Goal: Task Accomplishment & Management: Complete application form

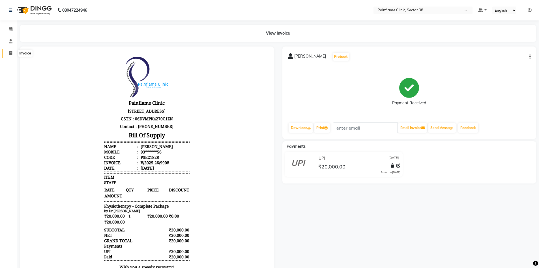
click at [12, 55] on icon at bounding box center [10, 53] width 3 height 4
select select "service"
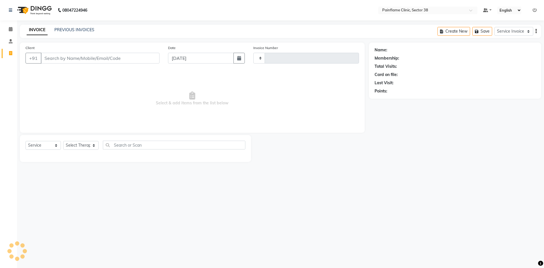
type input "9912"
select select "3964"
click at [102, 56] on input "Client" at bounding box center [100, 58] width 119 height 11
type input "9813754123"
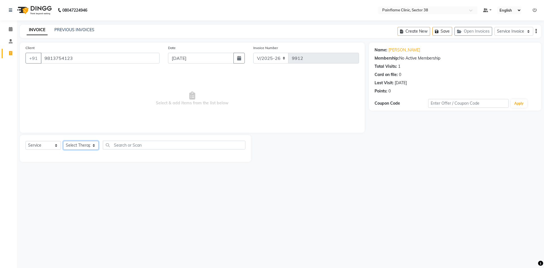
drag, startPoint x: 79, startPoint y: 142, endPoint x: 79, endPoint y: 149, distance: 7.1
click at [79, 142] on select "Select Therapist [PERSON_NAME] Dr [PERSON_NAME] [PERSON_NAME] Dr [PERSON_NAME] …" at bounding box center [80, 145] width 35 height 9
select select "20209"
click at [63, 141] on select "Select Therapist [PERSON_NAME] Dr [PERSON_NAME] [PERSON_NAME] Dr [PERSON_NAME] …" at bounding box center [80, 145] width 35 height 9
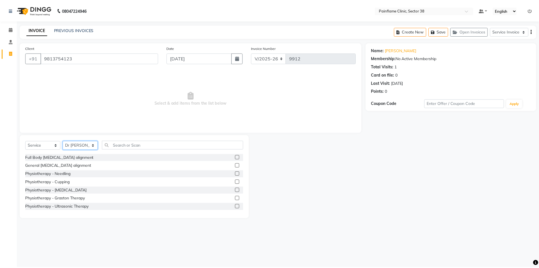
scroll to position [34, 0]
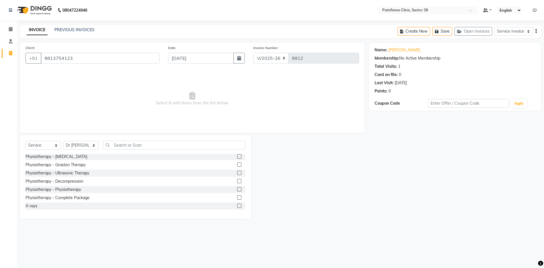
click at [237, 197] on label at bounding box center [239, 197] width 4 height 4
click at [237, 197] on input "checkbox" at bounding box center [239, 198] width 4 height 4
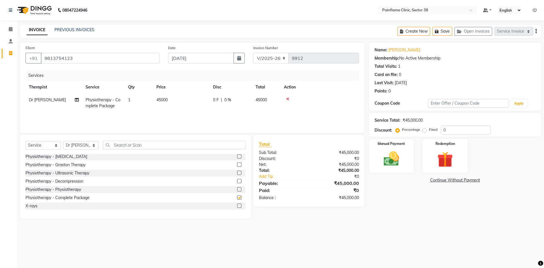
checkbox input "false"
click at [181, 107] on td "45000" at bounding box center [181, 102] width 57 height 19
select select "20209"
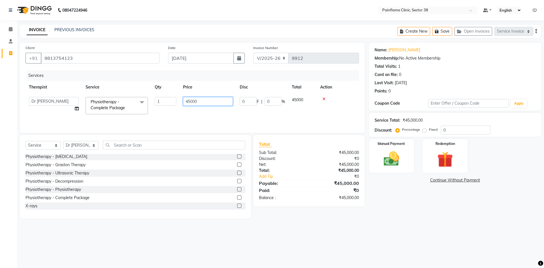
drag, startPoint x: 190, startPoint y: 102, endPoint x: 155, endPoint y: 110, distance: 35.7
click at [155, 110] on tr "[PERSON_NAME] Dr [PERSON_NAME] [PERSON_NAME] Dr [PERSON_NAME] Dr. Suraj [PERSON…" at bounding box center [191, 105] width 333 height 24
type input "17000"
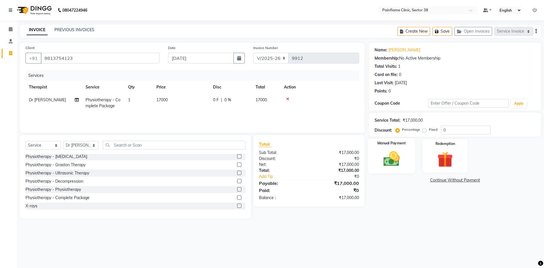
click at [390, 161] on img at bounding box center [391, 158] width 26 height 19
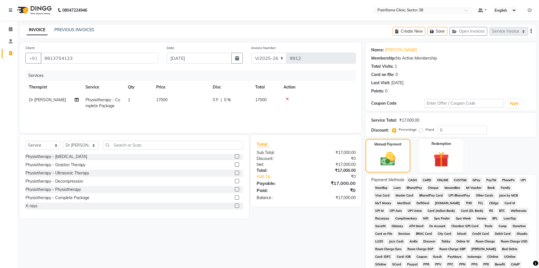
click at [521, 179] on span "UPI" at bounding box center [523, 180] width 9 height 7
drag, startPoint x: 523, startPoint y: 179, endPoint x: 288, endPoint y: 233, distance: 240.4
click at [288, 233] on div "Client [PHONE_NUMBER] Date [DATE] Invoice Number V/2025 V/[PHONE_NUMBER] Servic…" at bounding box center [191, 192] width 350 height 300
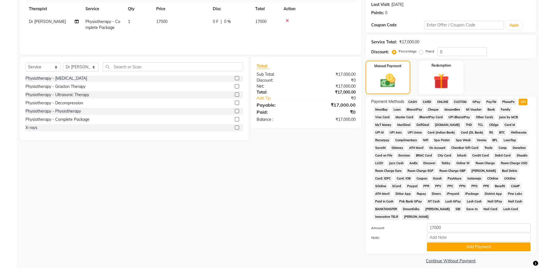
scroll to position [84, 0]
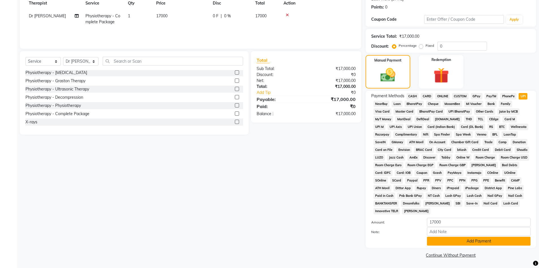
click at [440, 240] on button "Add Payment" at bounding box center [479, 240] width 104 height 9
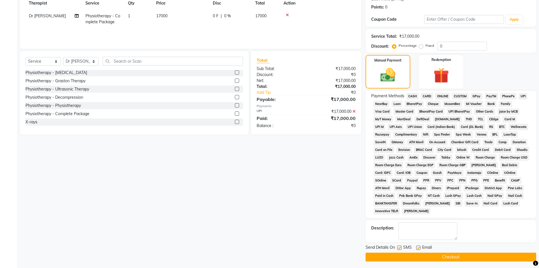
click at [418, 248] on label at bounding box center [419, 247] width 4 height 4
click at [418, 248] on input "checkbox" at bounding box center [419, 248] width 4 height 4
checkbox input "false"
click at [399, 247] on label at bounding box center [400, 247] width 4 height 4
click at [399, 247] on input "checkbox" at bounding box center [400, 248] width 4 height 4
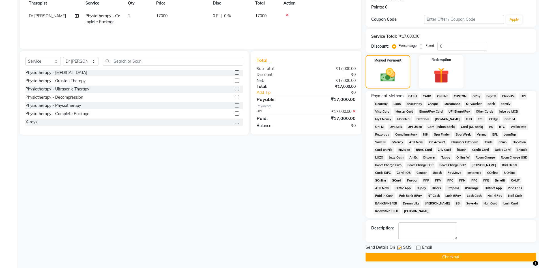
checkbox input "false"
click at [403, 256] on button "Checkout" at bounding box center [451, 256] width 171 height 9
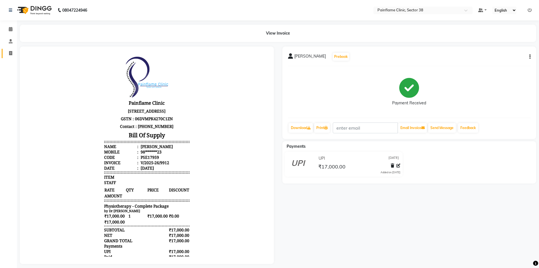
click at [10, 49] on link "Invoice" at bounding box center [9, 53] width 14 height 9
select select "service"
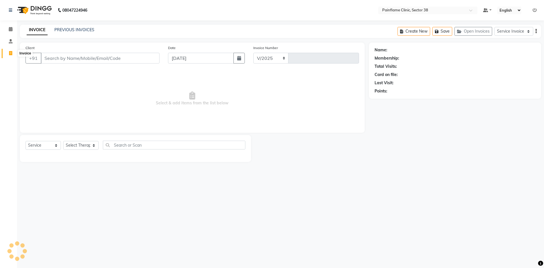
select select "3964"
type input "9917"
click at [11, 54] on icon at bounding box center [10, 53] width 3 height 4
select select "service"
type input "9917"
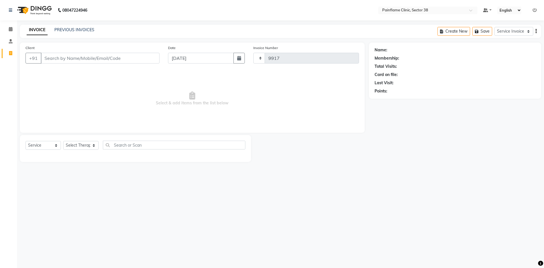
select select "3964"
click at [61, 59] on input "Client" at bounding box center [100, 58] width 119 height 11
type input "9860175667"
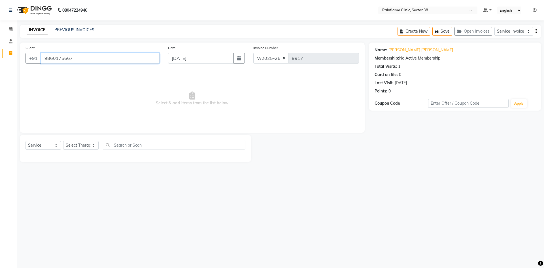
click at [55, 57] on input "9860175667" at bounding box center [100, 58] width 119 height 11
drag, startPoint x: 85, startPoint y: 144, endPoint x: 85, endPoint y: 148, distance: 4.8
click at [85, 144] on select "Select Therapist [PERSON_NAME] Dr [PERSON_NAME] [PERSON_NAME] Dr [PERSON_NAME] …" at bounding box center [80, 145] width 35 height 9
select select "20209"
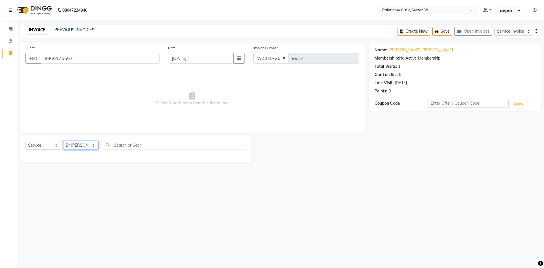
click at [63, 141] on select "Select Therapist [PERSON_NAME] Dr [PERSON_NAME] [PERSON_NAME] Dr [PERSON_NAME] …" at bounding box center [80, 145] width 35 height 9
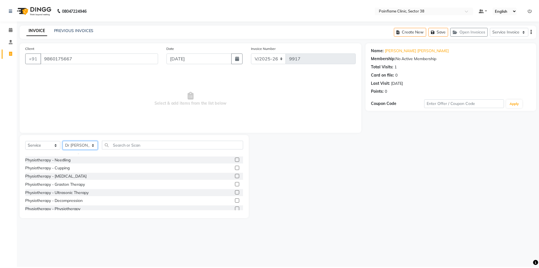
scroll to position [34, 0]
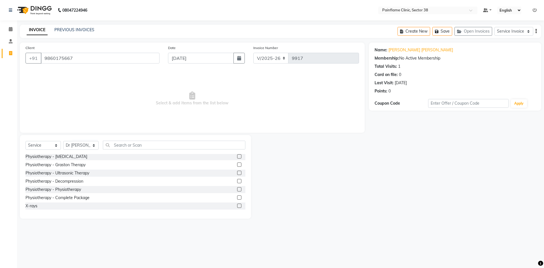
click at [237, 189] on label at bounding box center [239, 189] width 4 height 4
click at [237, 189] on input "checkbox" at bounding box center [239, 189] width 4 height 4
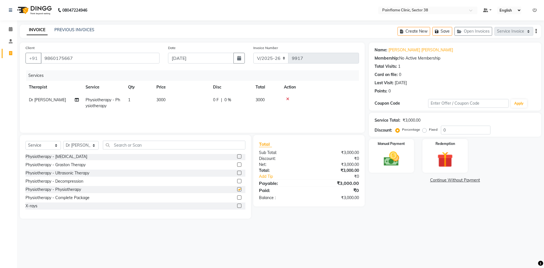
checkbox input "false"
click at [168, 97] on td "3000" at bounding box center [181, 102] width 57 height 19
select select "20209"
click at [163, 105] on input "1" at bounding box center [166, 101] width 22 height 9
drag, startPoint x: 188, startPoint y: 101, endPoint x: 168, endPoint y: 107, distance: 20.9
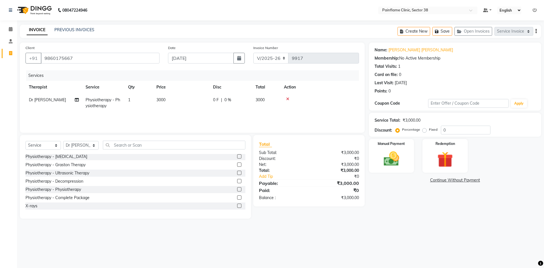
click at [191, 104] on td "3000" at bounding box center [181, 102] width 57 height 19
select select "20209"
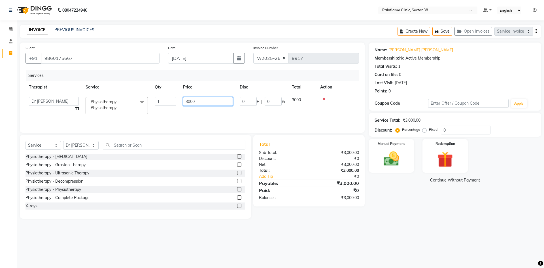
click at [190, 100] on input "3000" at bounding box center [208, 101] width 50 height 9
type input "1000"
click at [384, 157] on img at bounding box center [391, 158] width 26 height 19
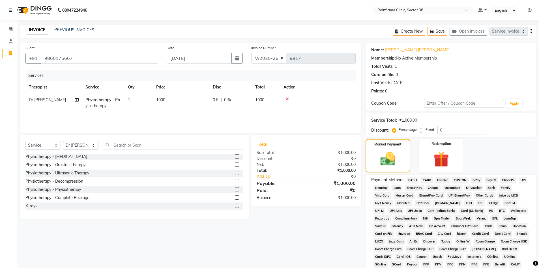
click at [526, 176] on div "Payment Methods CASH CARD ONLINE CUSTOM GPay PayTM PhonePe UPI NearBuy Loan Bha…" at bounding box center [451, 237] width 171 height 127
click at [526, 177] on span "UPI" at bounding box center [523, 180] width 9 height 7
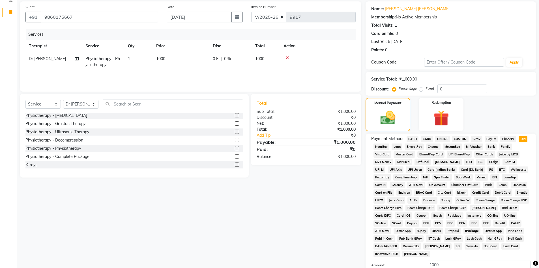
scroll to position [84, 0]
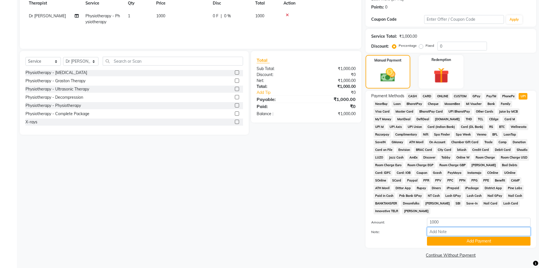
drag, startPoint x: 456, startPoint y: 232, endPoint x: 457, endPoint y: 227, distance: 5.5
click at [456, 232] on input "Note:" at bounding box center [479, 231] width 104 height 9
type input "Adv Payment For Package"
click at [449, 242] on button "Add Payment" at bounding box center [479, 240] width 104 height 9
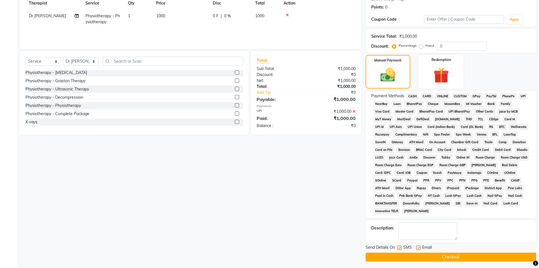
click at [419, 248] on label at bounding box center [419, 247] width 4 height 4
click at [419, 248] on input "checkbox" at bounding box center [419, 248] width 4 height 4
checkbox input "false"
click at [399, 249] on label at bounding box center [400, 247] width 4 height 4
click at [399, 249] on input "checkbox" at bounding box center [400, 248] width 4 height 4
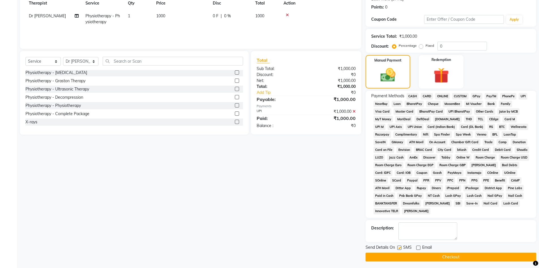
checkbox input "false"
click at [406, 255] on button "Checkout" at bounding box center [451, 256] width 171 height 9
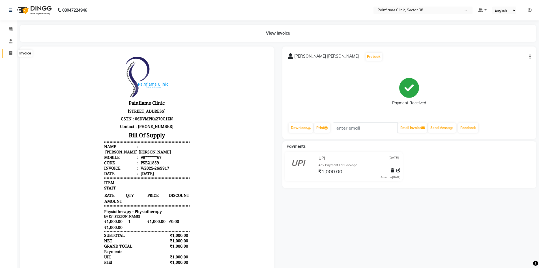
drag, startPoint x: 10, startPoint y: 52, endPoint x: 21, endPoint y: 53, distance: 10.5
click at [10, 52] on icon at bounding box center [10, 53] width 3 height 4
select select "service"
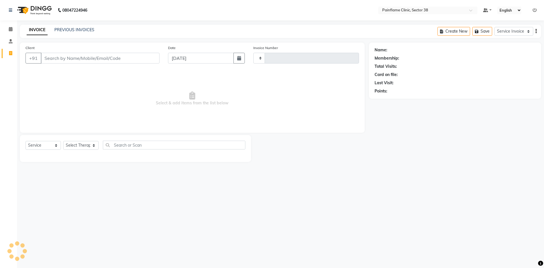
type input "9919"
select select "3964"
click at [60, 60] on input "Client" at bounding box center [100, 58] width 119 height 11
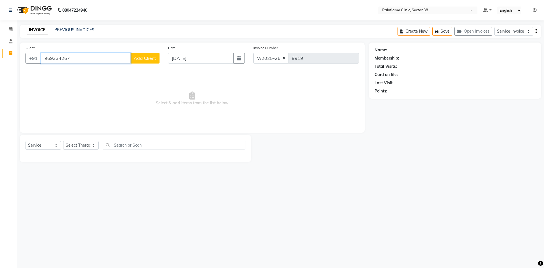
drag, startPoint x: 0, startPoint y: 68, endPoint x: 9, endPoint y: 99, distance: 32.8
click at [3, 99] on app-home "08047224946 Select Location × Painflame Clinic, Sector 38 Default Panel My Pane…" at bounding box center [272, 85] width 544 height 170
type input "9693342672"
click at [141, 60] on span "Add Client" at bounding box center [145, 58] width 22 height 6
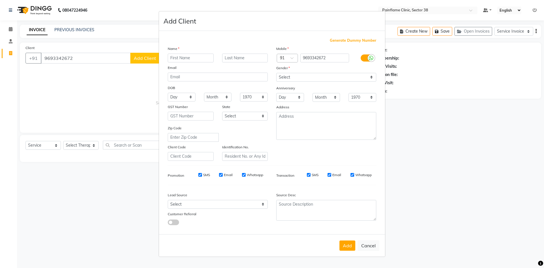
click at [193, 59] on input "text" at bounding box center [191, 58] width 46 height 9
type input "[PERSON_NAME]"
click at [292, 79] on select "Select [DEMOGRAPHIC_DATA] [DEMOGRAPHIC_DATA] Other Prefer Not To Say" at bounding box center [326, 77] width 100 height 9
select select "[DEMOGRAPHIC_DATA]"
click at [276, 73] on select "Select [DEMOGRAPHIC_DATA] [DEMOGRAPHIC_DATA] Other Prefer Not To Say" at bounding box center [326, 77] width 100 height 9
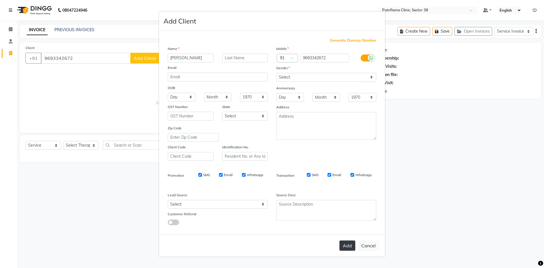
click at [347, 248] on button "Add" at bounding box center [347, 245] width 16 height 10
type input "96******72"
select select
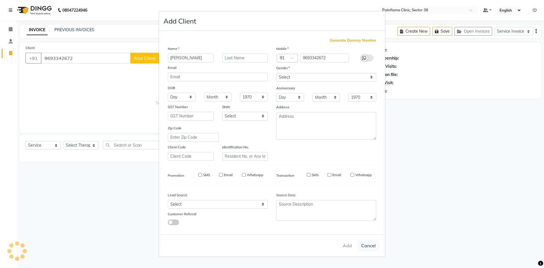
select select
checkbox input "false"
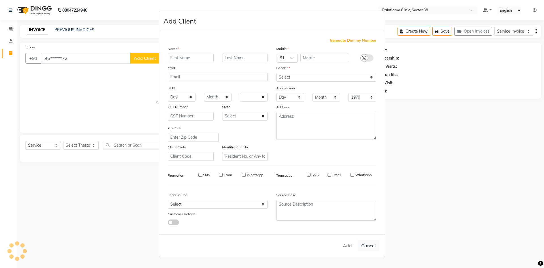
checkbox input "false"
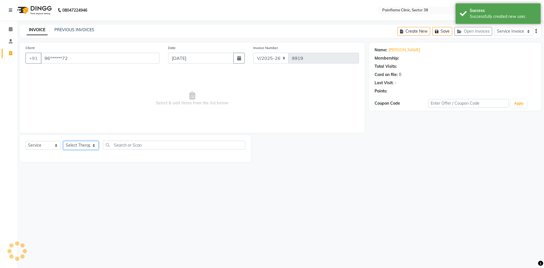
click at [80, 145] on select "Select Therapist [PERSON_NAME] Dr [PERSON_NAME] [PERSON_NAME] Dr [PERSON_NAME] …" at bounding box center [80, 145] width 35 height 9
select select "20209"
click at [63, 141] on select "Select Therapist [PERSON_NAME] Dr [PERSON_NAME] [PERSON_NAME] Dr [PERSON_NAME] …" at bounding box center [80, 145] width 35 height 9
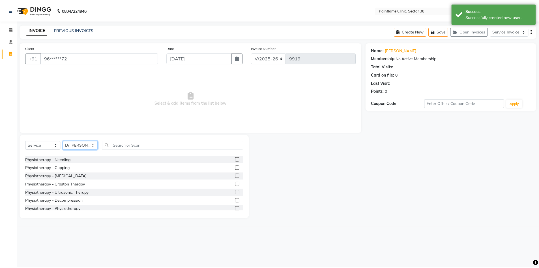
scroll to position [34, 0]
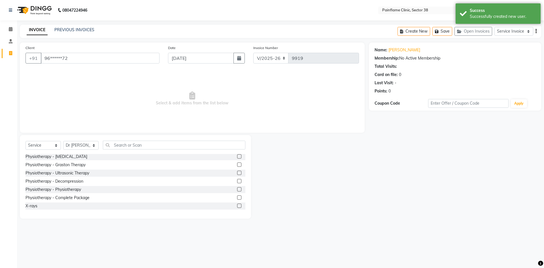
click at [237, 198] on label at bounding box center [239, 197] width 4 height 4
click at [237, 198] on input "checkbox" at bounding box center [239, 198] width 4 height 4
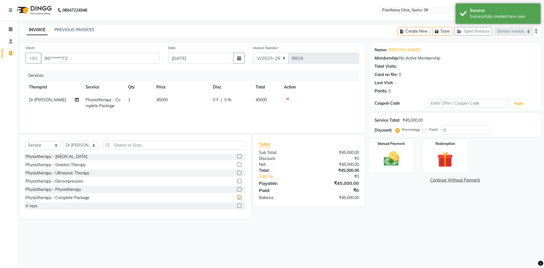
checkbox input "false"
click at [182, 100] on td "45000" at bounding box center [181, 102] width 57 height 19
select select "20209"
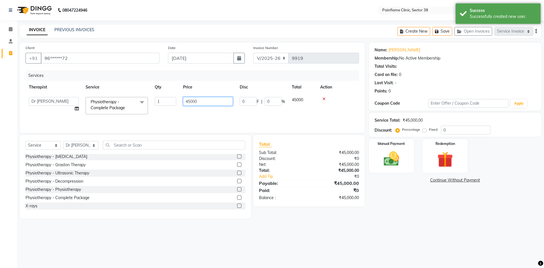
click at [176, 105] on tr "[PERSON_NAME] Dr [PERSON_NAME] [PERSON_NAME] Dr [PERSON_NAME] Dr. Suraj [PERSON…" at bounding box center [191, 105] width 333 height 24
type input "9000"
click at [390, 159] on img at bounding box center [391, 158] width 26 height 19
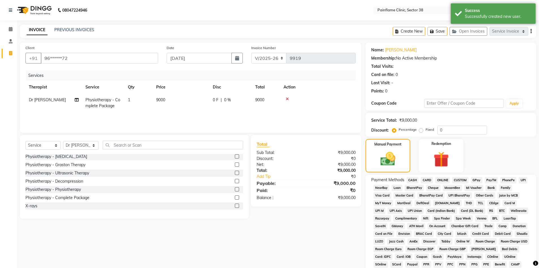
click at [523, 180] on span "UPI" at bounding box center [523, 180] width 9 height 7
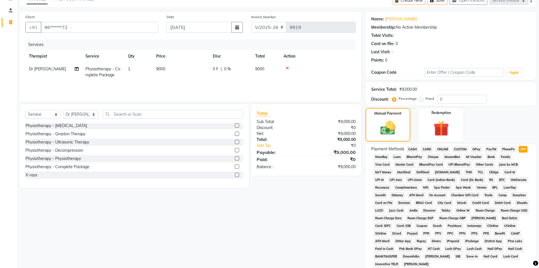
scroll to position [84, 0]
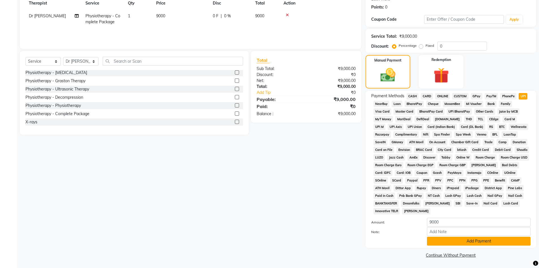
click at [469, 238] on button "Add Payment" at bounding box center [479, 240] width 104 height 9
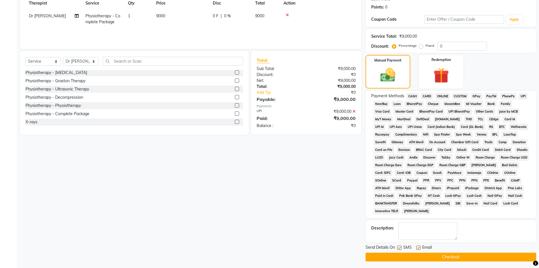
click at [418, 248] on label at bounding box center [419, 247] width 4 height 4
click at [418, 248] on input "checkbox" at bounding box center [419, 248] width 4 height 4
checkbox input "false"
click at [401, 249] on label at bounding box center [400, 247] width 4 height 4
click at [401, 249] on input "checkbox" at bounding box center [400, 248] width 4 height 4
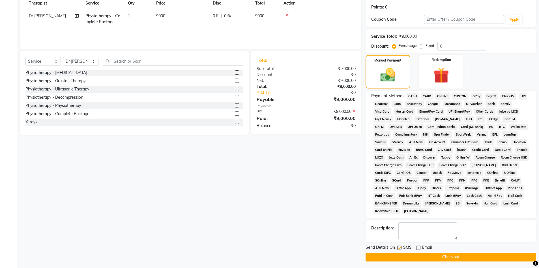
checkbox input "false"
click at [408, 260] on button "Checkout" at bounding box center [451, 256] width 171 height 9
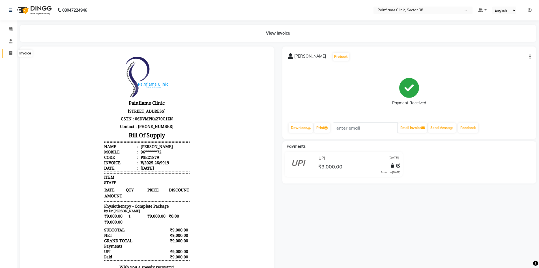
click at [8, 52] on span at bounding box center [11, 53] width 10 height 7
select select "service"
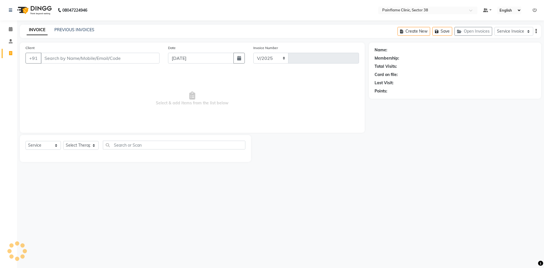
select select "3964"
type input "9922"
click at [52, 56] on input "Client" at bounding box center [100, 58] width 119 height 11
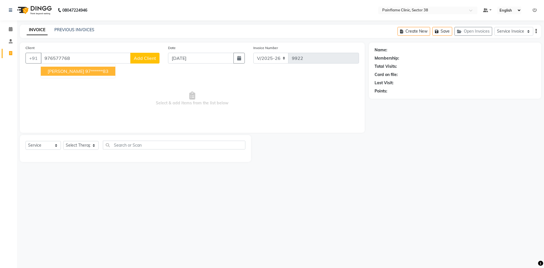
click at [77, 72] on span "[PERSON_NAME]" at bounding box center [66, 71] width 37 height 6
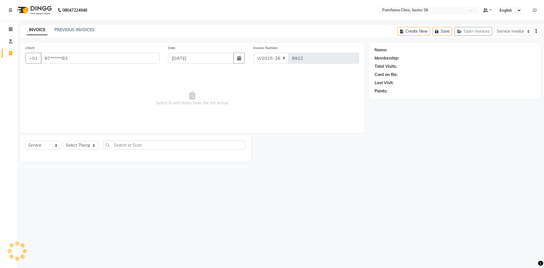
type input "97******83"
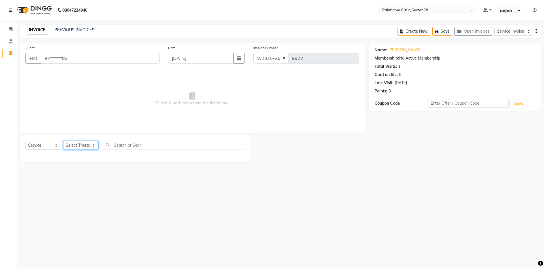
click at [80, 149] on select "Select Therapist [PERSON_NAME] Dr [PERSON_NAME] [PERSON_NAME] Dr [PERSON_NAME] …" at bounding box center [80, 145] width 35 height 9
select select "20209"
click at [63, 141] on select "Select Therapist [PERSON_NAME] Dr [PERSON_NAME] [PERSON_NAME] Dr [PERSON_NAME] …" at bounding box center [80, 145] width 35 height 9
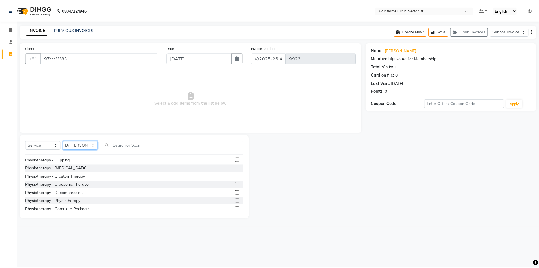
scroll to position [34, 0]
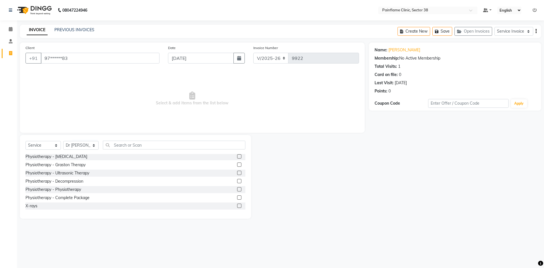
click at [237, 198] on label at bounding box center [239, 197] width 4 height 4
click at [237, 198] on input "checkbox" at bounding box center [239, 198] width 4 height 4
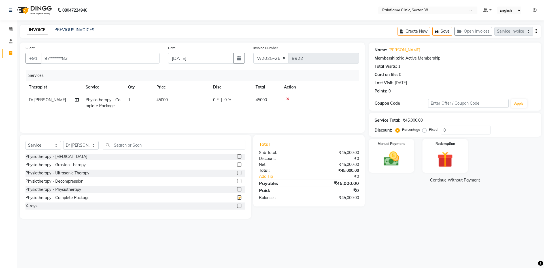
checkbox input "false"
drag, startPoint x: 168, startPoint y: 106, endPoint x: 197, endPoint y: 79, distance: 39.5
click at [172, 94] on td "45000" at bounding box center [181, 102] width 57 height 19
select select "20209"
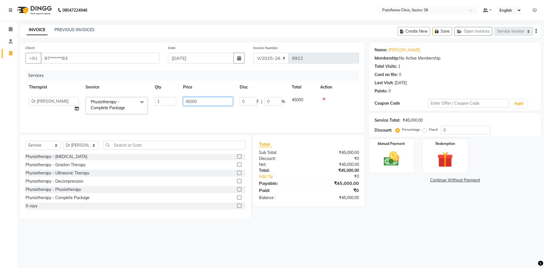
drag, startPoint x: 189, startPoint y: 102, endPoint x: 184, endPoint y: 98, distance: 6.4
click at [184, 101] on input "45000" at bounding box center [208, 101] width 50 height 9
type input "7000"
click at [388, 165] on img at bounding box center [391, 158] width 26 height 19
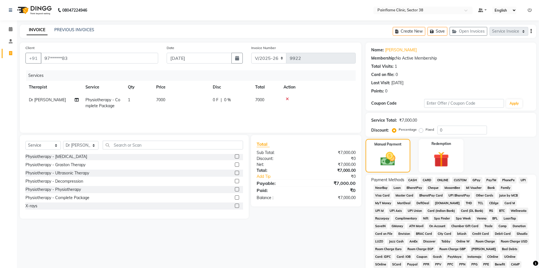
click at [521, 183] on span "UPI" at bounding box center [523, 180] width 9 height 7
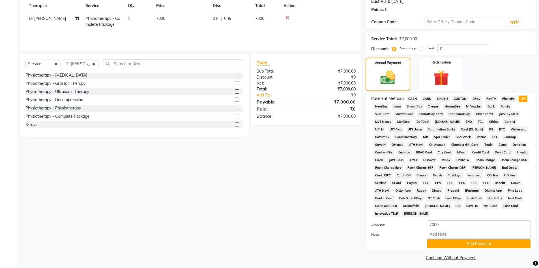
scroll to position [84, 0]
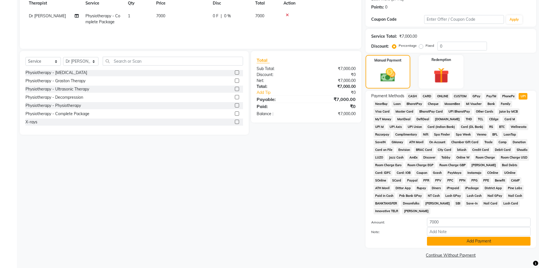
click at [459, 242] on button "Add Payment" at bounding box center [479, 240] width 104 height 9
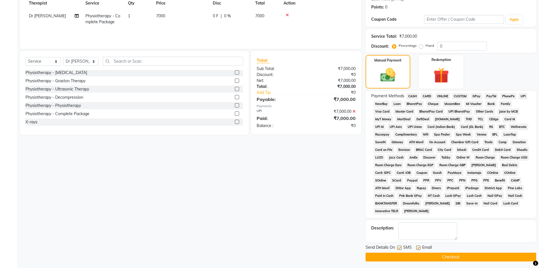
click at [419, 249] on label at bounding box center [419, 247] width 4 height 4
click at [419, 249] on input "checkbox" at bounding box center [419, 248] width 4 height 4
checkbox input "false"
click at [399, 248] on label at bounding box center [400, 247] width 4 height 4
click at [399, 248] on input "checkbox" at bounding box center [400, 248] width 4 height 4
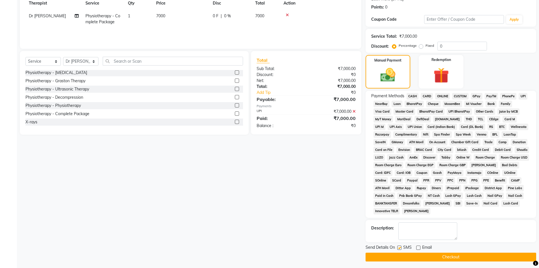
checkbox input "false"
click at [397, 257] on button "Checkout" at bounding box center [451, 256] width 171 height 9
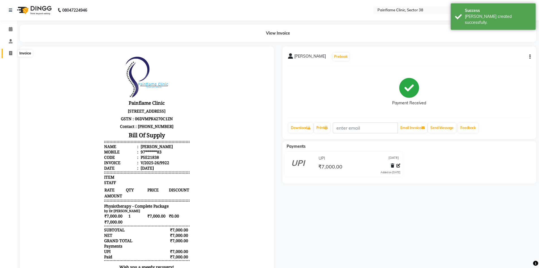
click at [12, 53] on icon at bounding box center [10, 53] width 3 height 4
select select "service"
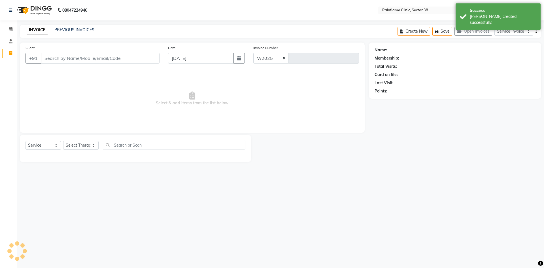
select select "3964"
type input "9923"
click at [110, 59] on input "Client" at bounding box center [100, 58] width 119 height 11
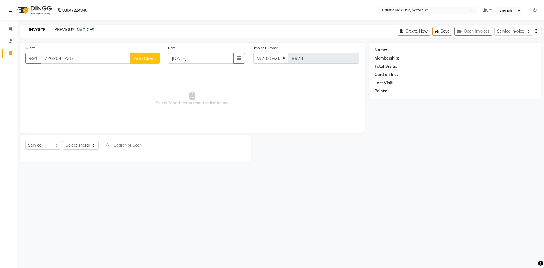
type input "7262041735"
click at [143, 56] on span "Add Client" at bounding box center [145, 58] width 22 height 6
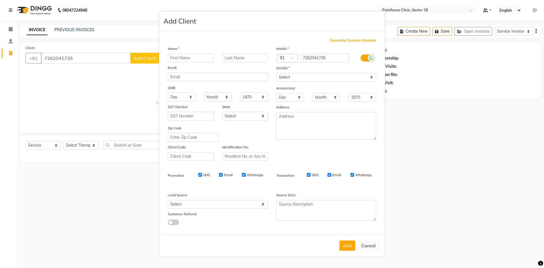
click at [178, 60] on input "text" at bounding box center [191, 58] width 46 height 9
type input "[PERSON_NAME]"
click at [294, 76] on select "Select [DEMOGRAPHIC_DATA] [DEMOGRAPHIC_DATA] Other Prefer Not To Say" at bounding box center [326, 77] width 100 height 9
select select "[DEMOGRAPHIC_DATA]"
click at [276, 73] on select "Select [DEMOGRAPHIC_DATA] [DEMOGRAPHIC_DATA] Other Prefer Not To Say" at bounding box center [326, 77] width 100 height 9
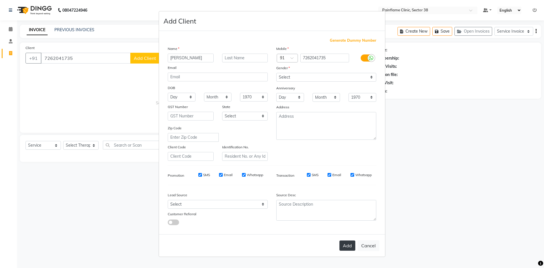
click at [350, 246] on button "Add" at bounding box center [347, 245] width 16 height 10
type input "72******35"
select select
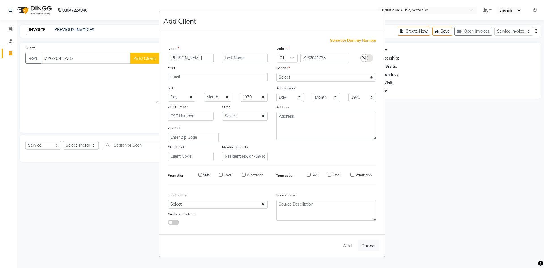
select select
checkbox input "false"
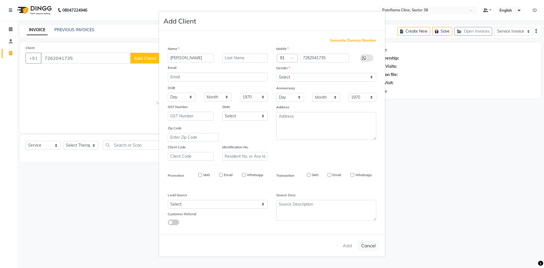
checkbox input "false"
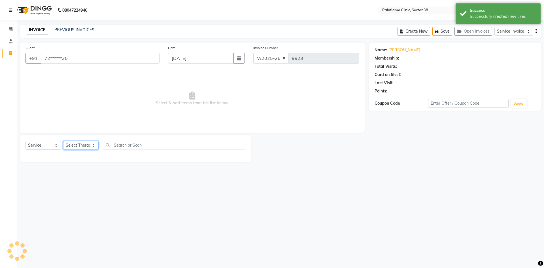
click at [76, 147] on select "Select Therapist [PERSON_NAME] Dr [PERSON_NAME] [PERSON_NAME] Dr [PERSON_NAME] …" at bounding box center [80, 145] width 35 height 9
select select "20209"
click at [63, 141] on select "Select Therapist [PERSON_NAME] Dr [PERSON_NAME] [PERSON_NAME] Dr [PERSON_NAME] …" at bounding box center [80, 145] width 35 height 9
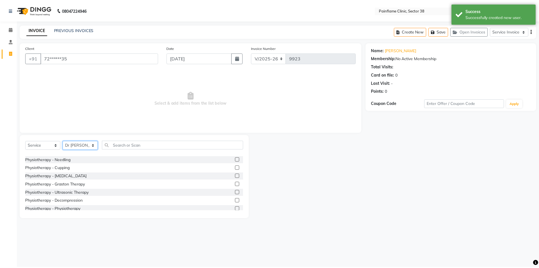
scroll to position [34, 0]
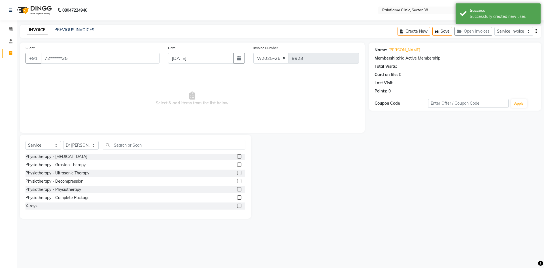
click at [237, 196] on label at bounding box center [239, 197] width 4 height 4
click at [237, 196] on input "checkbox" at bounding box center [239, 198] width 4 height 4
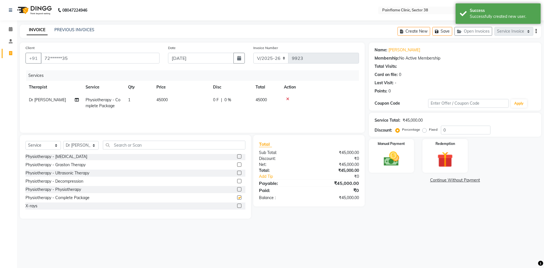
click at [171, 99] on td "45000" at bounding box center [181, 102] width 57 height 19
checkbox input "false"
select select "20209"
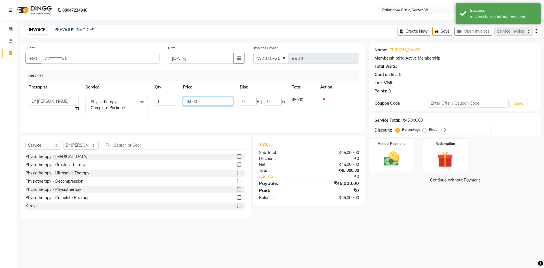
drag, startPoint x: 190, startPoint y: 102, endPoint x: 177, endPoint y: 103, distance: 13.1
click at [177, 103] on tr "[PERSON_NAME] Dr [PERSON_NAME] [PERSON_NAME] Dr [PERSON_NAME] Dr. Suraj [PERSON…" at bounding box center [191, 105] width 333 height 24
type input "7000"
click at [397, 165] on img at bounding box center [391, 158] width 26 height 19
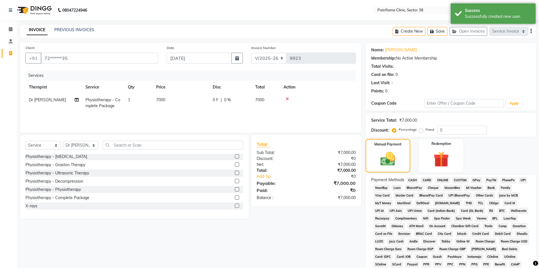
click at [523, 180] on span "UPI" at bounding box center [523, 180] width 9 height 7
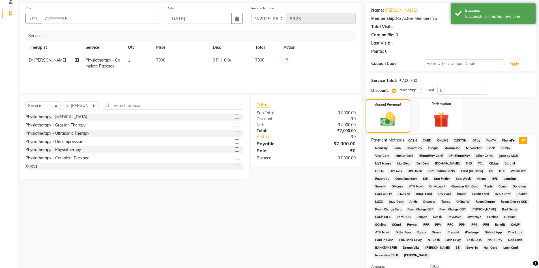
scroll to position [84, 0]
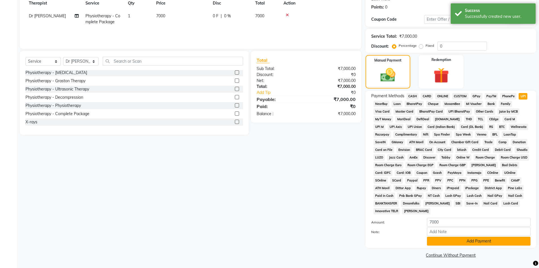
click at [485, 241] on button "Add Payment" at bounding box center [479, 240] width 104 height 9
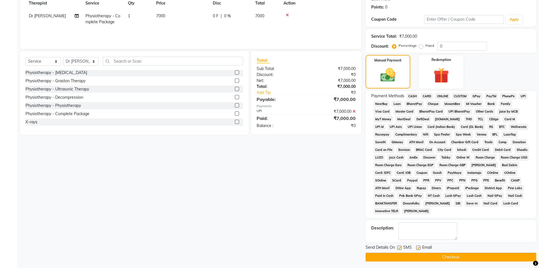
click at [418, 246] on label at bounding box center [419, 247] width 4 height 4
click at [418, 246] on input "checkbox" at bounding box center [419, 248] width 4 height 4
checkbox input "false"
click at [402, 248] on div "SMS" at bounding box center [407, 247] width 19 height 7
click at [401, 248] on label at bounding box center [400, 247] width 4 height 4
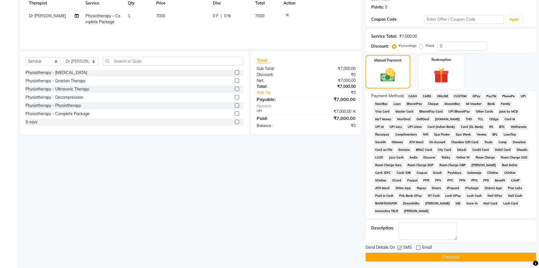
click at [401, 248] on input "checkbox" at bounding box center [400, 248] width 4 height 4
checkbox input "false"
click at [400, 256] on button "Checkout" at bounding box center [451, 256] width 171 height 9
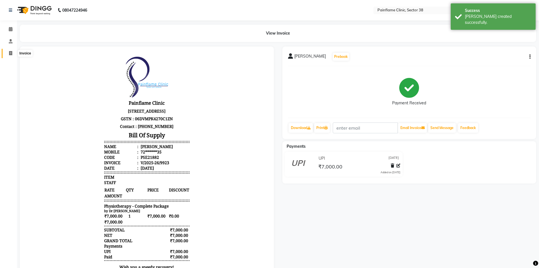
click at [12, 52] on icon at bounding box center [10, 53] width 3 height 4
select select "service"
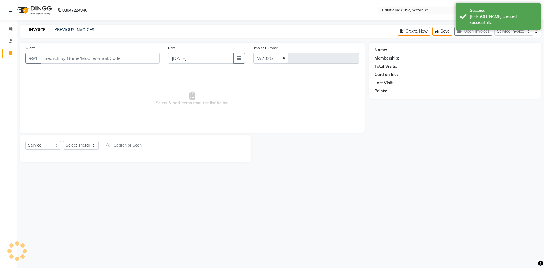
select select "3964"
type input "9924"
click at [82, 29] on link "PREVIOUS INVOICES" at bounding box center [74, 29] width 40 height 5
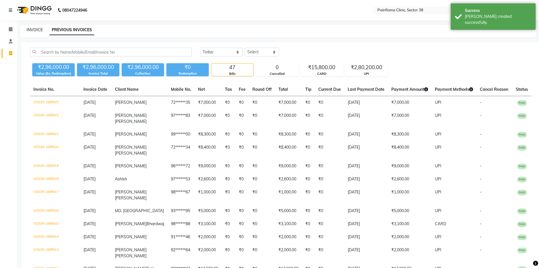
click at [35, 30] on link "INVOICE" at bounding box center [35, 29] width 16 height 5
select select "service"
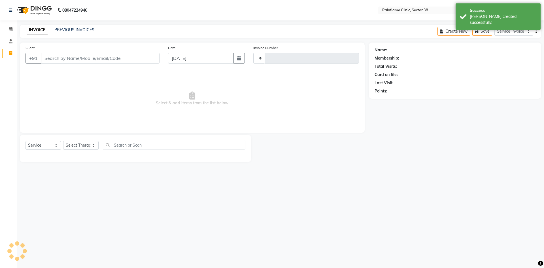
type input "9924"
select select "3964"
